Goal: Find specific page/section: Find specific page/section

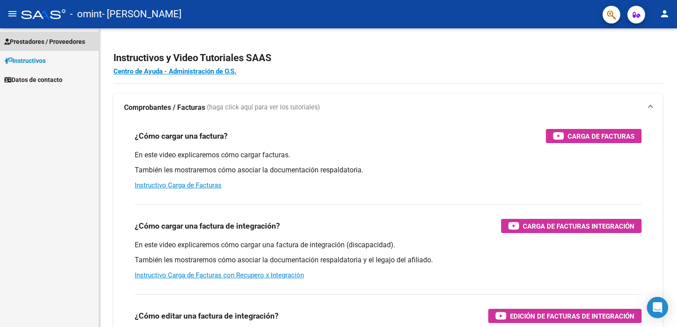
click at [34, 39] on span "Prestadores / Proveedores" at bounding box center [44, 42] width 81 height 10
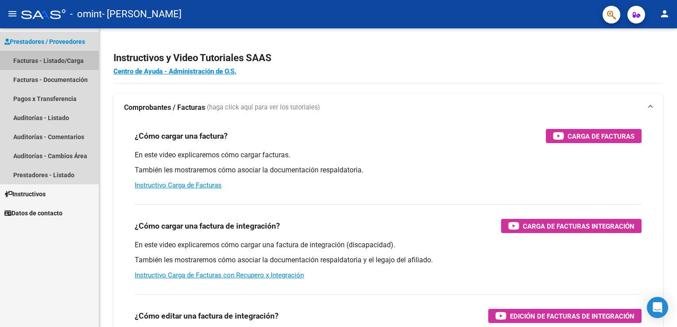
click at [33, 59] on link "Facturas - Listado/Carga" at bounding box center [49, 60] width 99 height 19
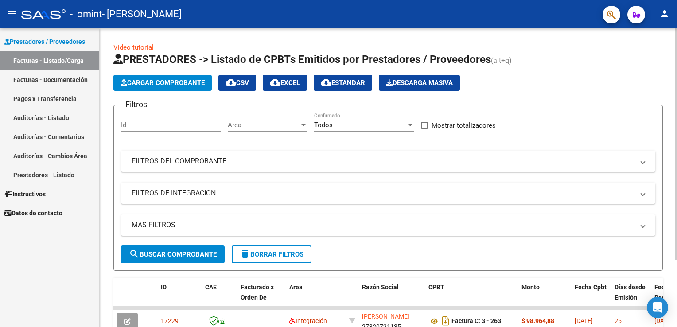
scroll to position [86, 0]
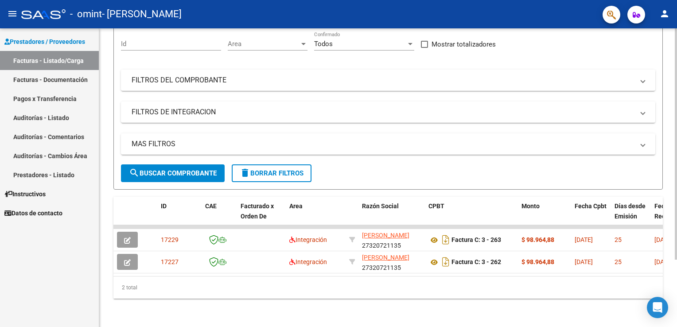
click at [675, 288] on div at bounding box center [676, 177] width 2 height 299
click at [673, 45] on div "Video tutorial PRESTADORES -> Listado de CPBTs Emitidos por Prestadores / Prove…" at bounding box center [388, 137] width 578 height 380
click at [672, 40] on div "Video tutorial PRESTADORES -> Listado de CPBTs Emitidos por Prestadores / Prove…" at bounding box center [388, 137] width 578 height 380
click at [675, 53] on div "Video tutorial PRESTADORES -> Listado de CPBTs Emitidos por Prestadores / Prove…" at bounding box center [389, 137] width 580 height 380
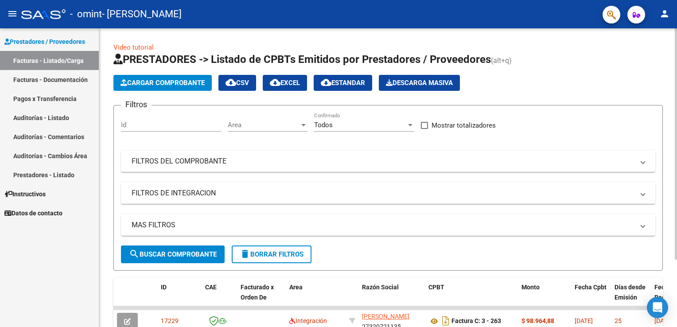
click at [675, 53] on div at bounding box center [676, 177] width 2 height 299
click at [574, 125] on div "Filtros Id Area Area Todos Confirmado Mostrar totalizadores FILTROS DEL COMPROB…" at bounding box center [388, 179] width 535 height 133
click at [677, 205] on div at bounding box center [676, 143] width 2 height 231
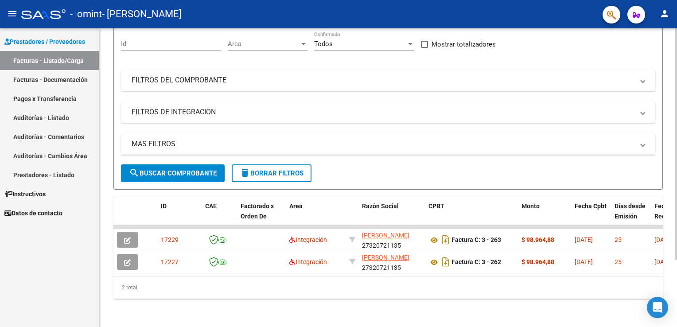
click at [676, 285] on div at bounding box center [676, 177] width 2 height 299
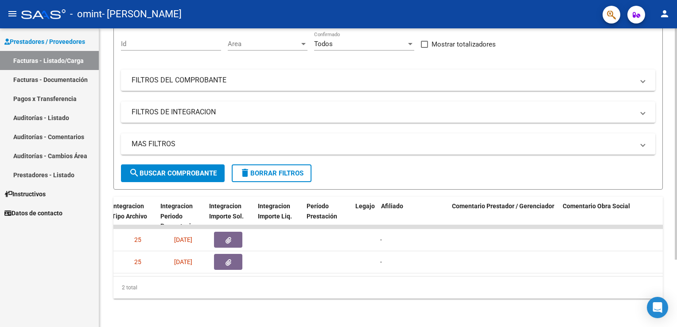
scroll to position [0, 961]
click at [585, 269] on datatable-body "17229 Integración [PERSON_NAME] 27320721135 Factura C: 3 - 263 $ 98.964,88 [DAT…" at bounding box center [388, 250] width 550 height 51
click at [581, 268] on datatable-body "17229 Integración [PERSON_NAME] 27320721135 Factura C: 3 - 263 $ 98.964,88 [DAT…" at bounding box center [388, 250] width 550 height 51
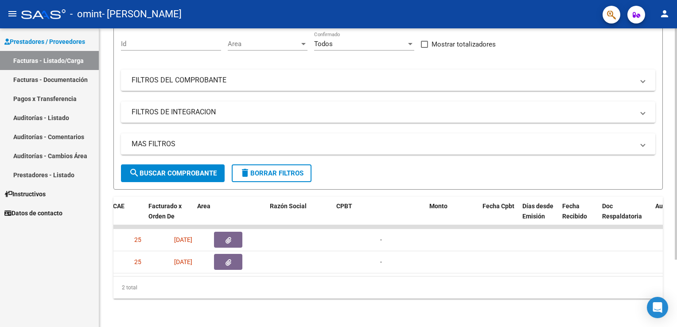
scroll to position [0, 0]
